Goal: Check status

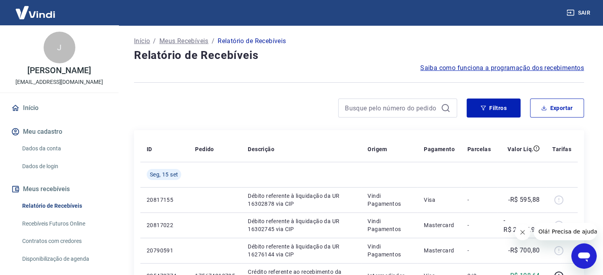
click at [36, 117] on link "Início" at bounding box center [59, 107] width 99 height 17
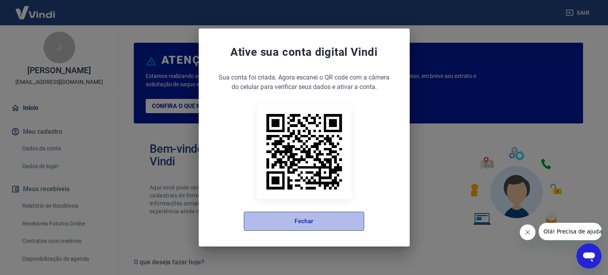
click at [340, 222] on button "Fechar" at bounding box center [304, 221] width 120 height 19
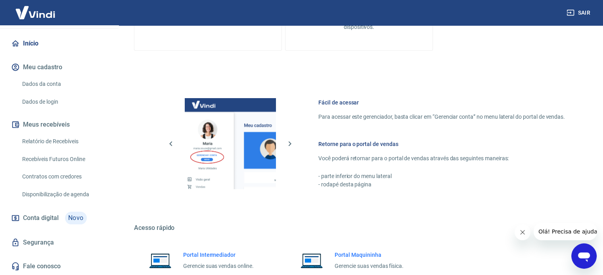
scroll to position [432, 0]
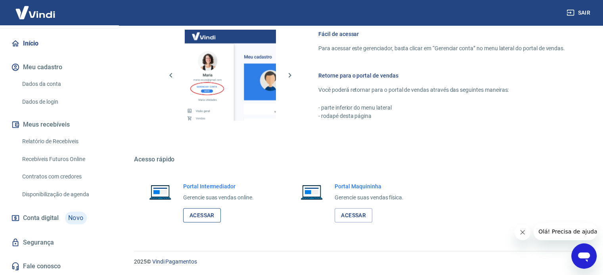
click at [211, 214] on link "Acessar" at bounding box center [202, 215] width 38 height 15
